Goal: Find specific page/section: Find specific page/section

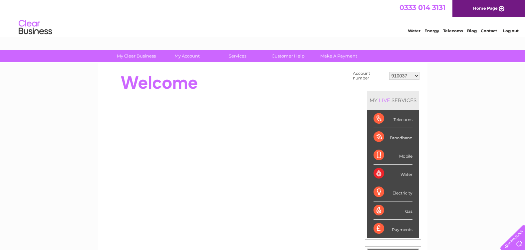
click at [418, 76] on select "910037 918935 983688 985369 991829 994056 996306 1093761 1114462 1114478 112147…" at bounding box center [404, 76] width 30 height 8
select select "30324379"
click at [389, 72] on select "910037 918935 983688 985369 991829 994056 996306 1093761 1114462 1114478 112147…" at bounding box center [404, 76] width 30 height 8
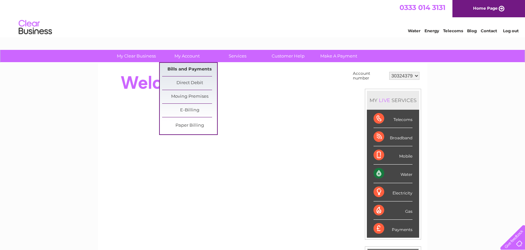
click at [186, 67] on link "Bills and Payments" at bounding box center [189, 69] width 55 height 13
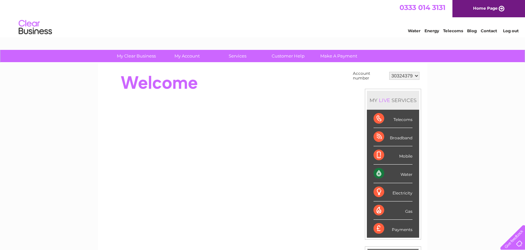
click at [417, 76] on select "910037 918935 983688 985369 991829 994056 996306 1093761 1114462 1114478 112147…" at bounding box center [404, 76] width 30 height 8
click at [389, 72] on select "910037 918935 983688 985369 991829 994056 996306 1093761 1114462 1114478 112147…" at bounding box center [404, 76] width 30 height 8
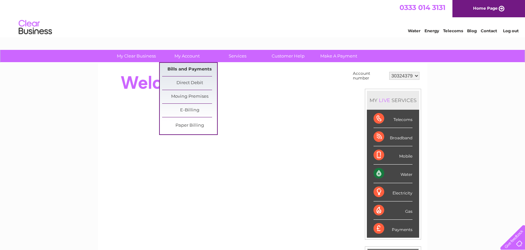
click at [188, 66] on link "Bills and Payments" at bounding box center [189, 69] width 55 height 13
click at [192, 69] on link "Bills and Payments" at bounding box center [189, 69] width 55 height 13
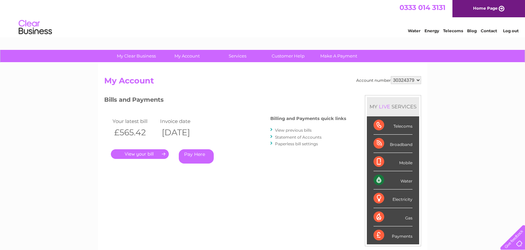
click at [419, 80] on select "910037 918935 983688 985369 991829 994056 996306 1093761 1114462 1114478 112147…" at bounding box center [406, 80] width 30 height 8
select select "30322632"
click at [391, 76] on select "910037 918935 983688 985369 991829 994056 996306 1093761 1114462 1114478 112147…" at bounding box center [406, 80] width 30 height 8
